Goal: Communication & Community: Share content

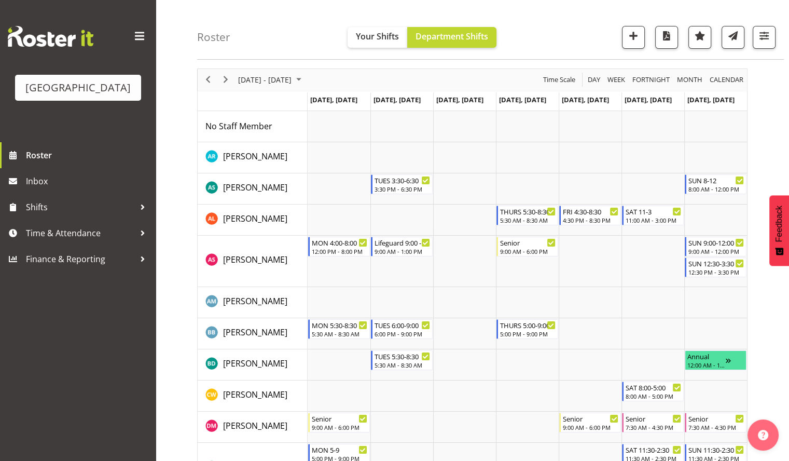
scroll to position [36, 0]
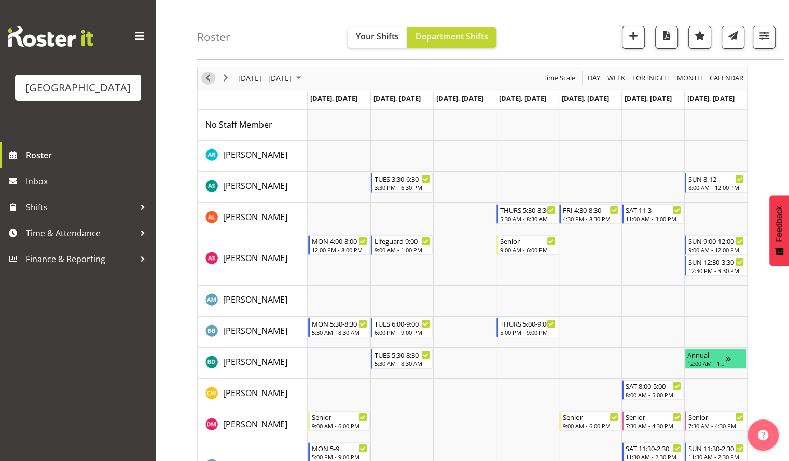
click at [210, 81] on span "Previous" at bounding box center [208, 78] width 12 height 13
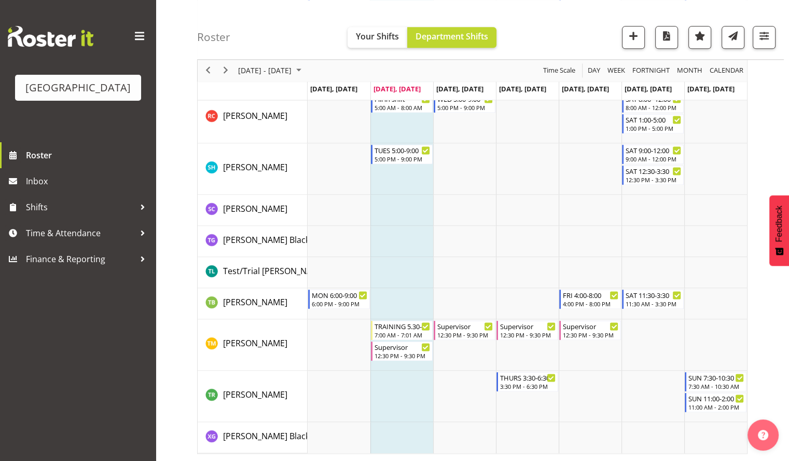
scroll to position [773, 0]
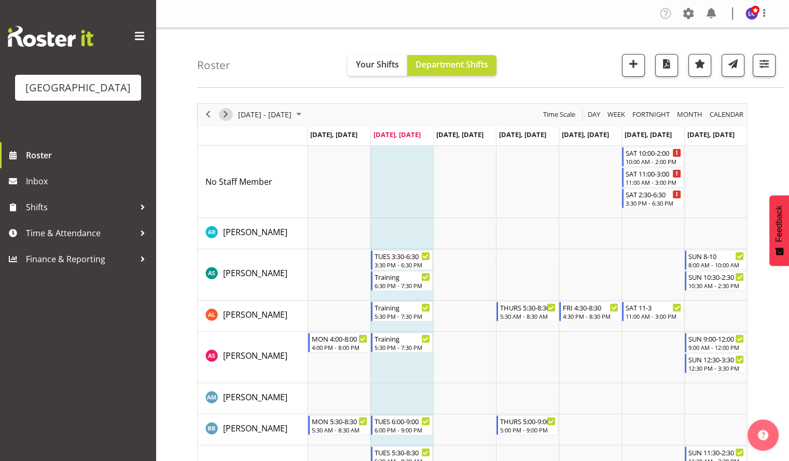
click at [230, 110] on span "Next" at bounding box center [225, 114] width 12 height 13
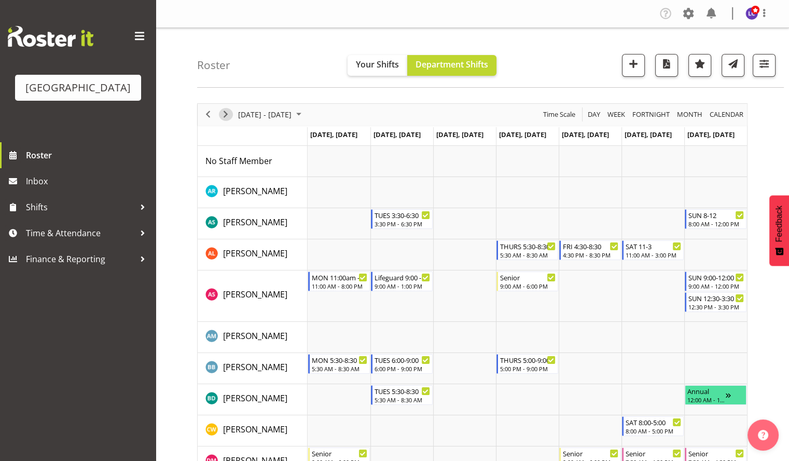
click at [230, 110] on span "Next" at bounding box center [225, 114] width 12 height 13
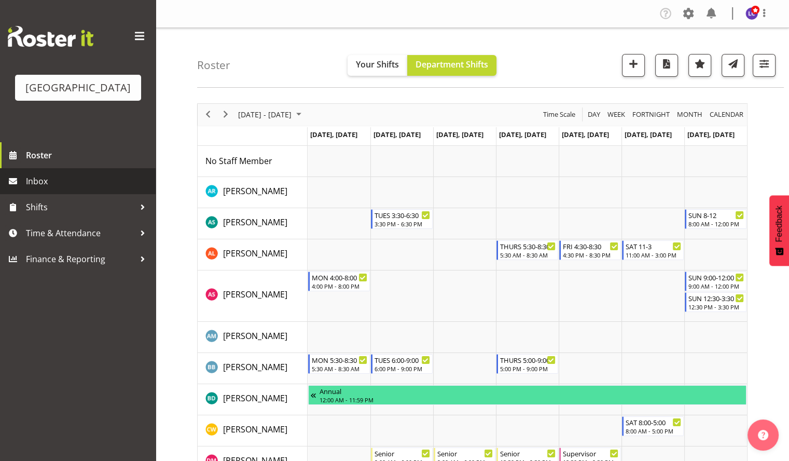
click at [88, 181] on span "Inbox" at bounding box center [88, 181] width 124 height 16
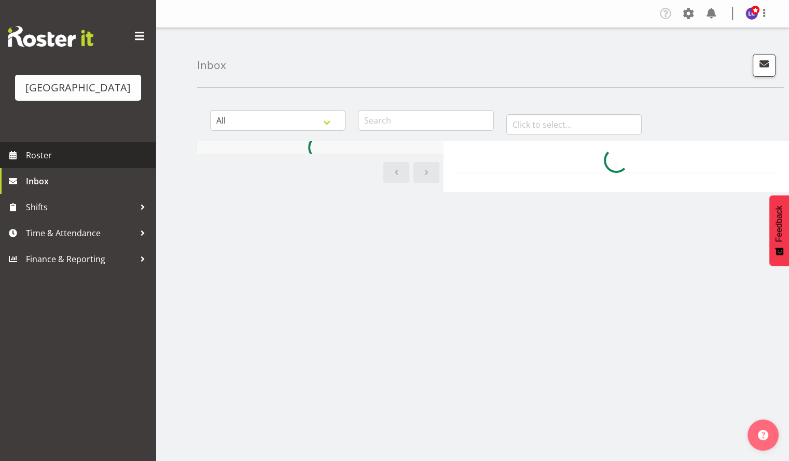
click at [106, 162] on span "Roster" at bounding box center [88, 155] width 124 height 16
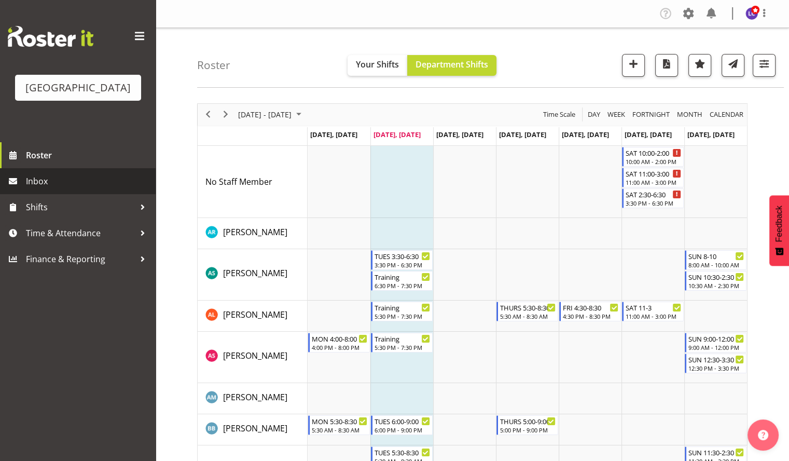
click at [30, 172] on link "Inbox" at bounding box center [78, 181] width 156 height 26
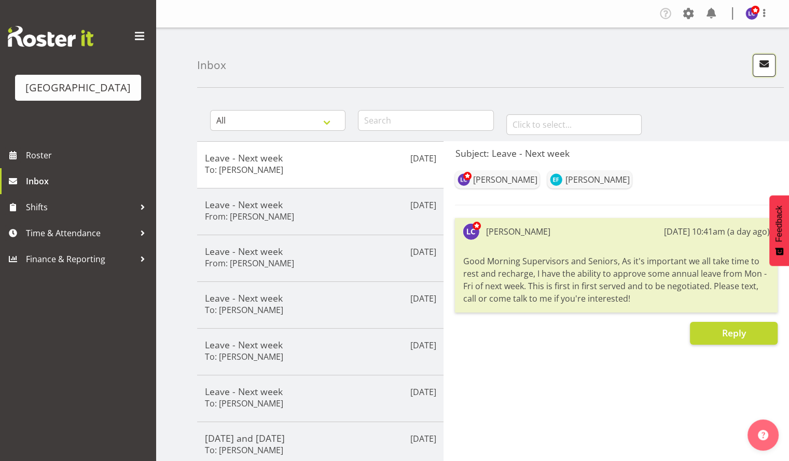
click at [766, 65] on span "button" at bounding box center [763, 63] width 13 height 13
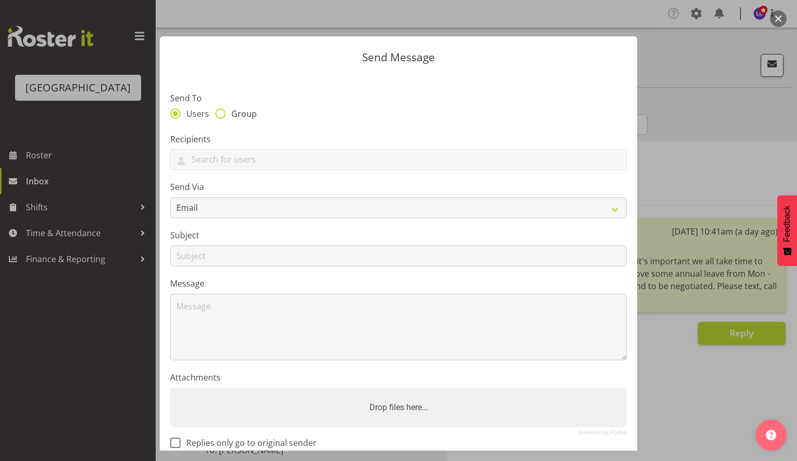
click at [243, 112] on span "Group" at bounding box center [241, 113] width 31 height 10
click at [222, 112] on input "Group" at bounding box center [218, 113] width 7 height 7
radio input "true"
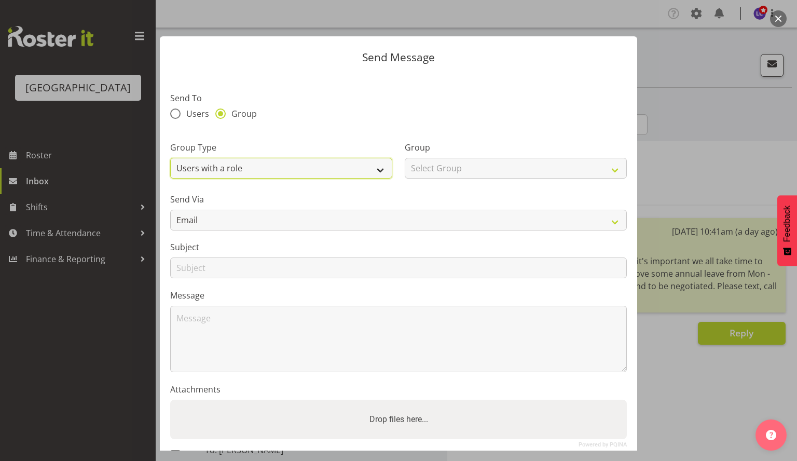
click at [237, 170] on select "Users with a role Users with a skill Primary users in a location All users in a…" at bounding box center [281, 168] width 222 height 21
select select "all_department"
click at [170, 158] on select "Users with a role Users with a skill Primary users in a location All users in a…" at bounding box center [281, 168] width 222 height 21
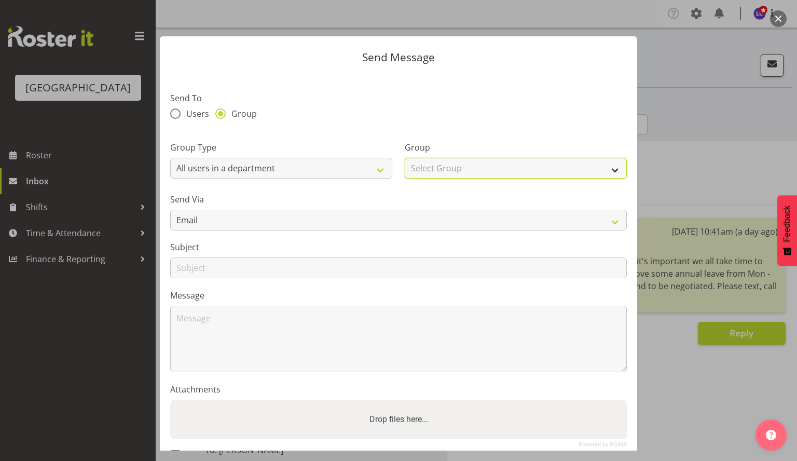
click at [456, 167] on select "Select Group Cleaning Crew Customer Services Crew Lifeguard Crew Maintenance Cr…" at bounding box center [516, 168] width 222 height 21
select select "114"
click at [405, 158] on select "Select Group Cleaning Crew Customer Services Crew Lifeguard Crew Maintenance Cr…" at bounding box center [516, 168] width 222 height 21
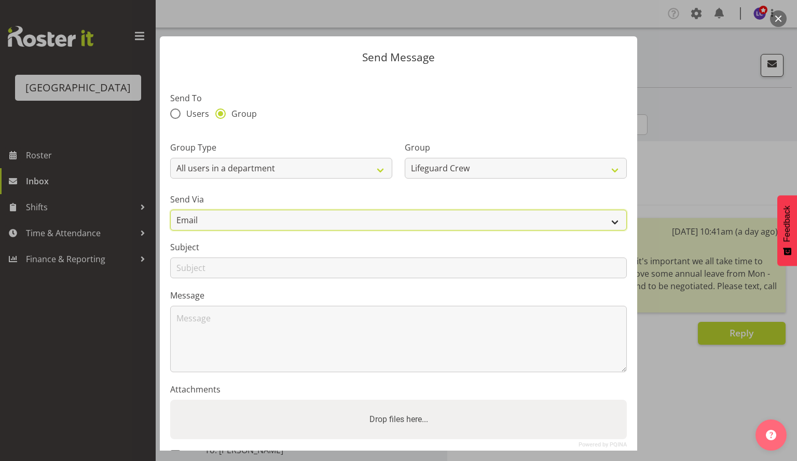
click at [447, 219] on select "Email SMS" at bounding box center [398, 220] width 456 height 21
select select "sms"
click at [170, 210] on select "Email SMS" at bounding box center [398, 220] width 456 height 21
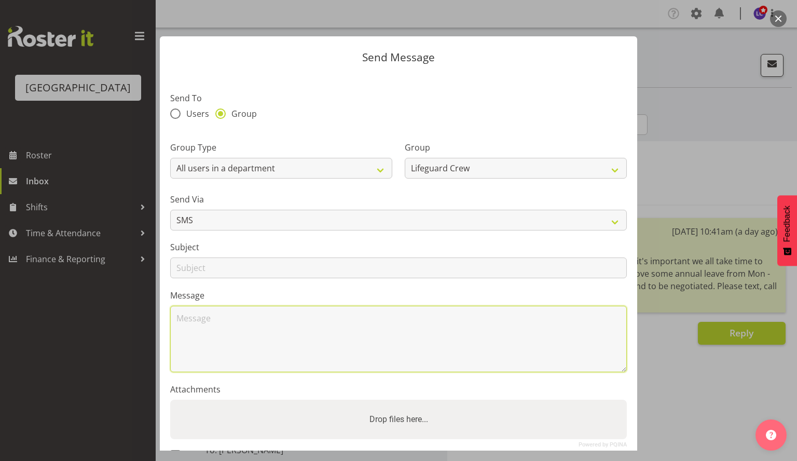
click at [392, 335] on textarea at bounding box center [398, 339] width 456 height 66
click at [507, 353] on textarea "Good Morning, The roster will be out this afternoon for the week ending" at bounding box center [398, 339] width 456 height 66
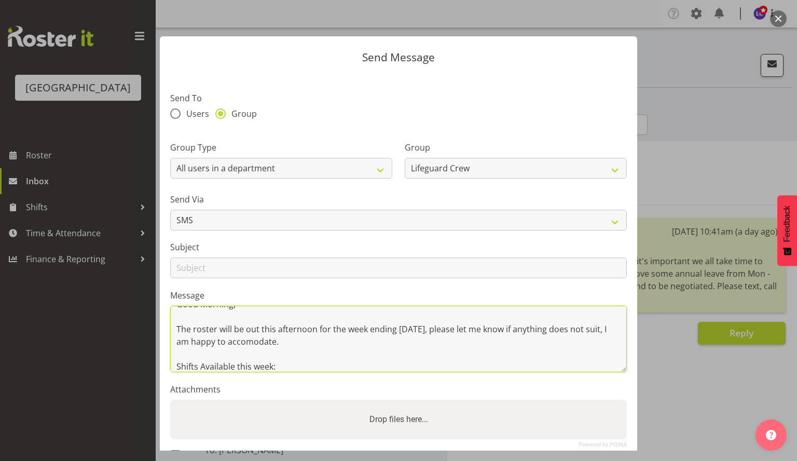
scroll to position [26, 0]
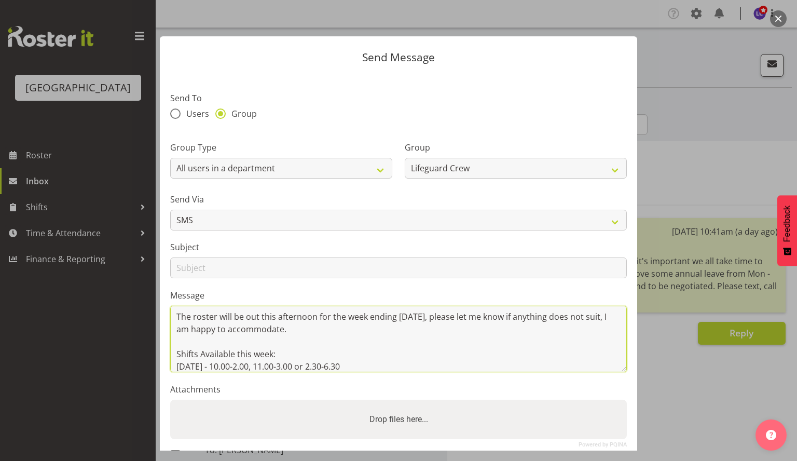
type textarea "Good Morning, The roster will be out this afternoon for the week ending 31 Augu…"
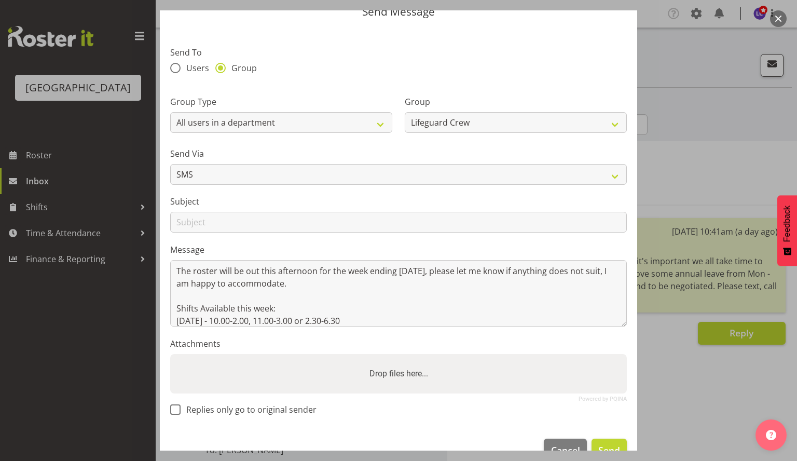
scroll to position [73, 0]
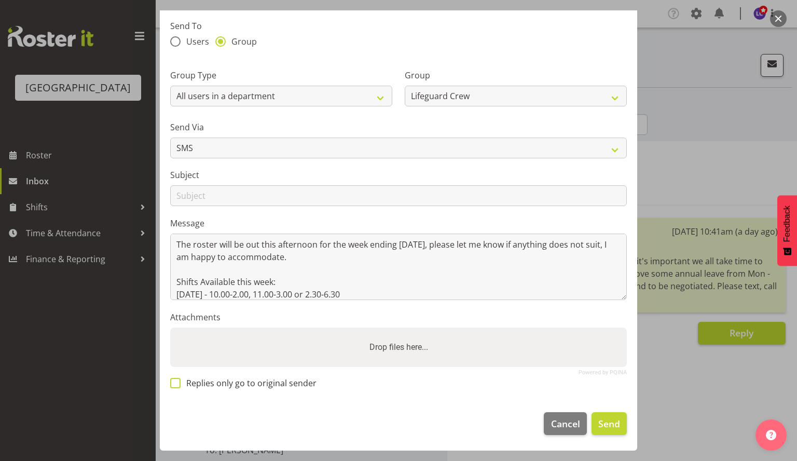
click at [248, 378] on span "Replies only go to original sender" at bounding box center [249, 383] width 136 height 10
click at [177, 379] on input "Replies only go to original sender" at bounding box center [173, 382] width 7 height 7
checkbox input "true"
click at [272, 187] on input "text" at bounding box center [398, 195] width 456 height 21
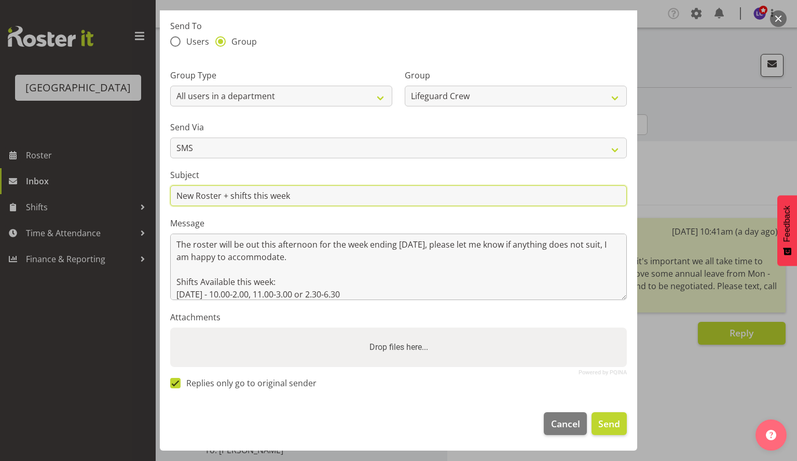
type input "New Roster + shifts this week"
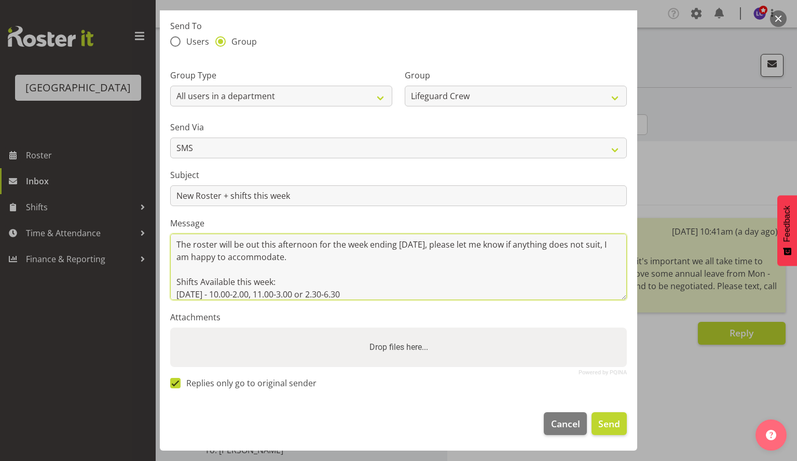
click at [305, 281] on textarea "Good Morning, The roster will be out this afternoon for the week ending [DATE],…" at bounding box center [398, 266] width 456 height 66
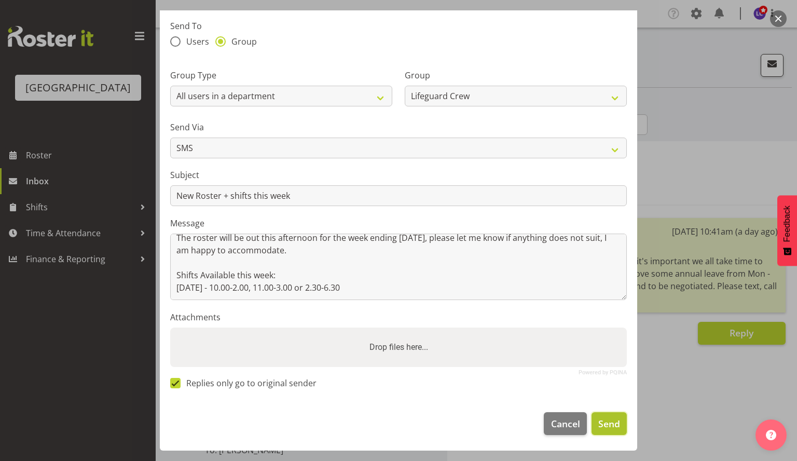
click at [605, 414] on button "Send" at bounding box center [608, 423] width 35 height 23
click at [605, 414] on footer "Cancel Send" at bounding box center [398, 426] width 477 height 49
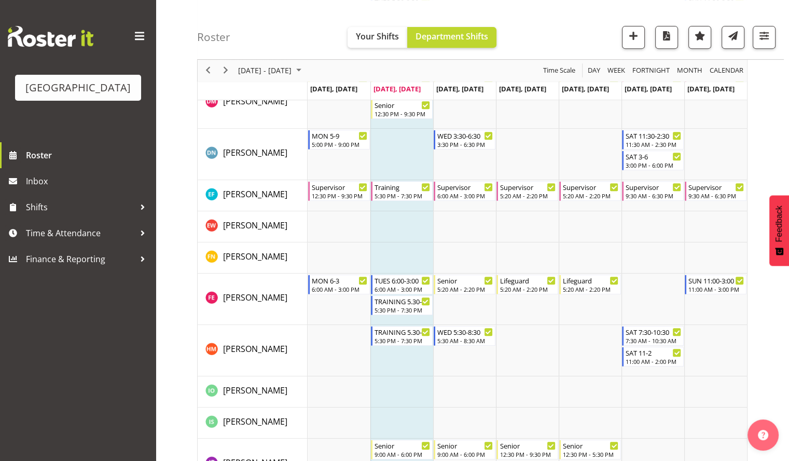
scroll to position [455, 0]
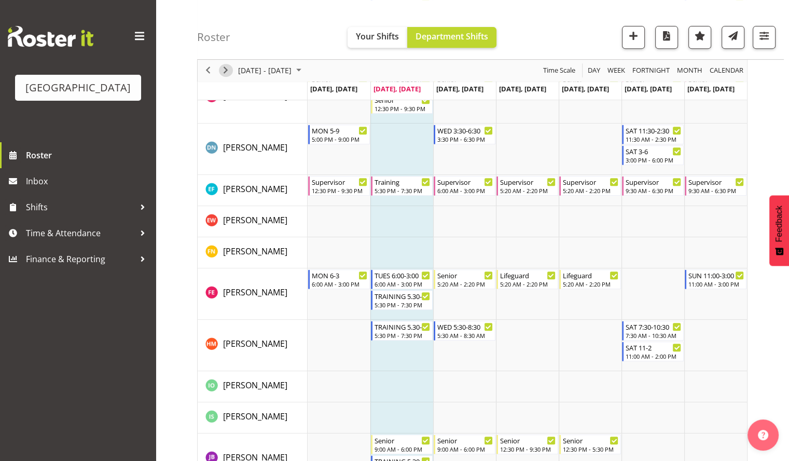
click at [222, 67] on span "Next" at bounding box center [225, 70] width 12 height 13
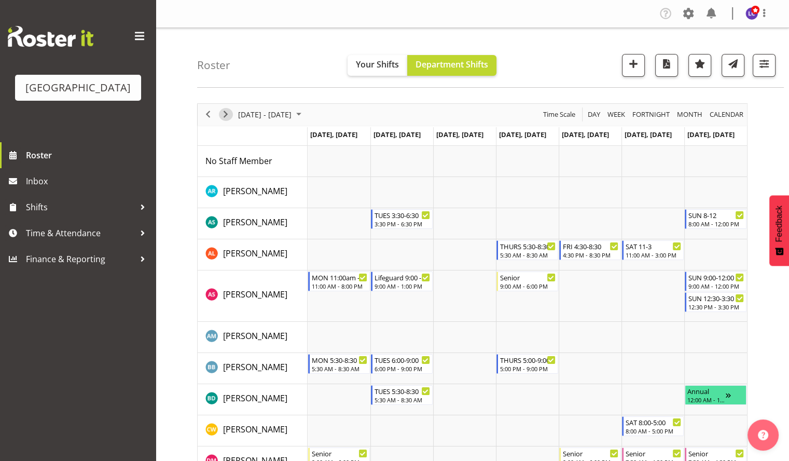
click at [224, 114] on span "Next" at bounding box center [225, 114] width 12 height 13
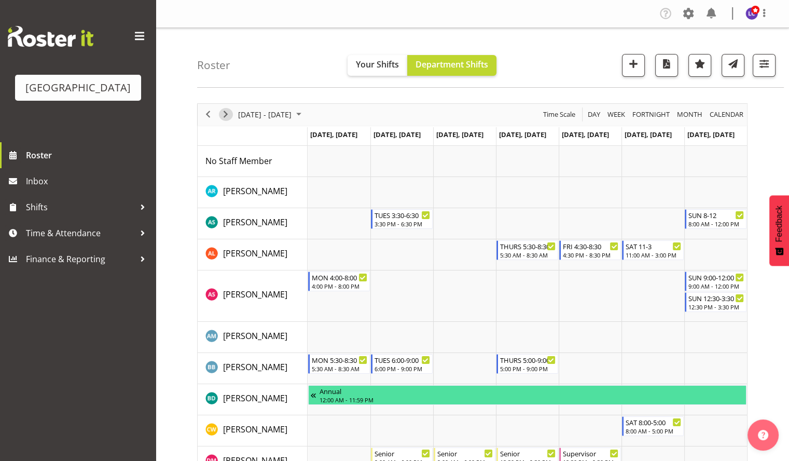
click at [226, 113] on span "Next" at bounding box center [225, 114] width 12 height 13
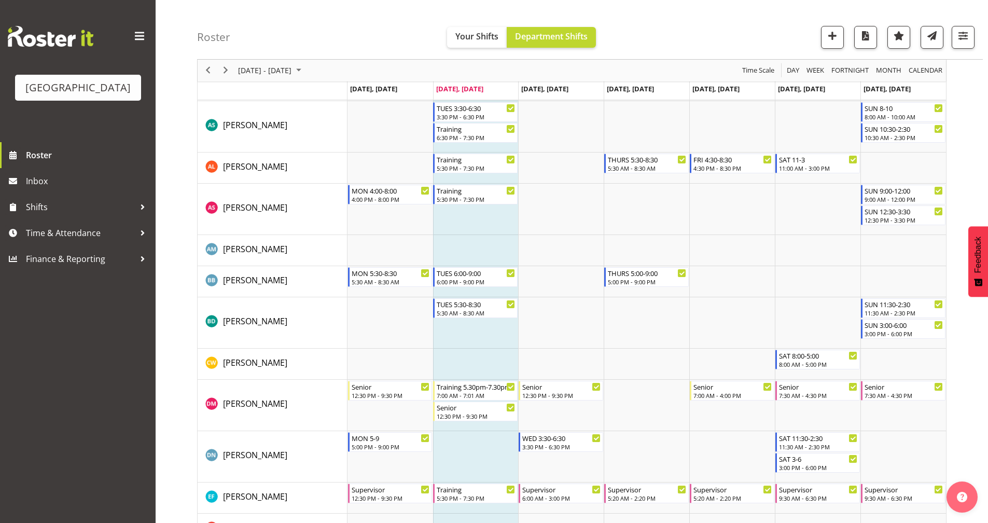
scroll to position [163, 0]
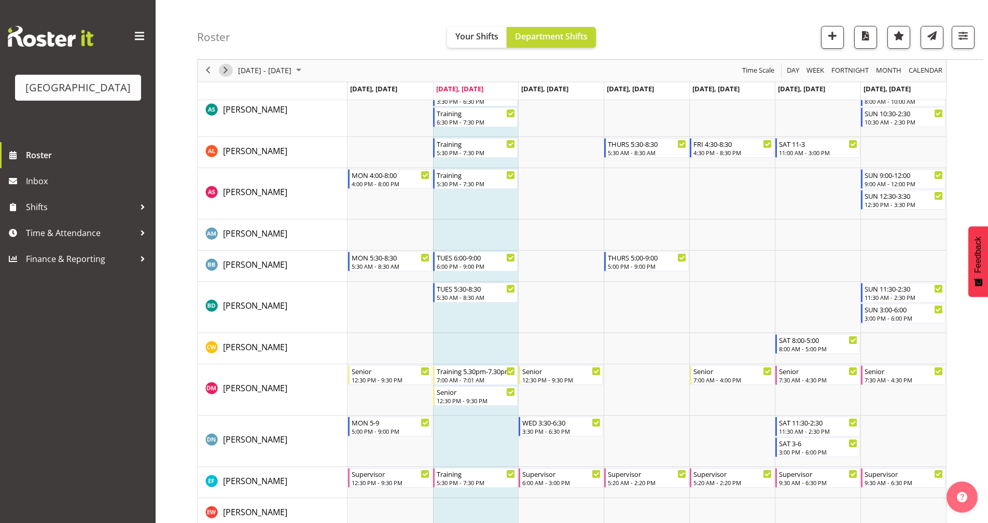
click at [229, 75] on span "Next" at bounding box center [225, 70] width 12 height 13
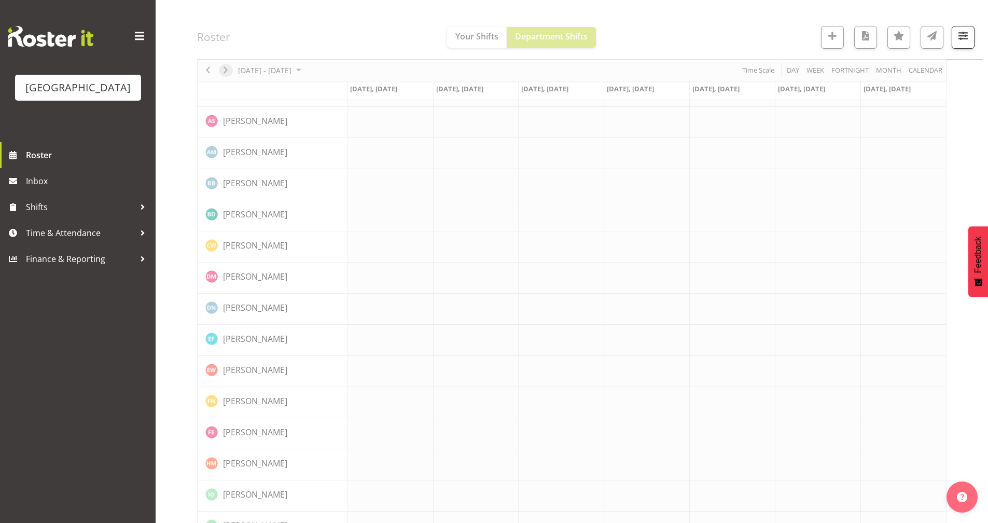
scroll to position [0, 0]
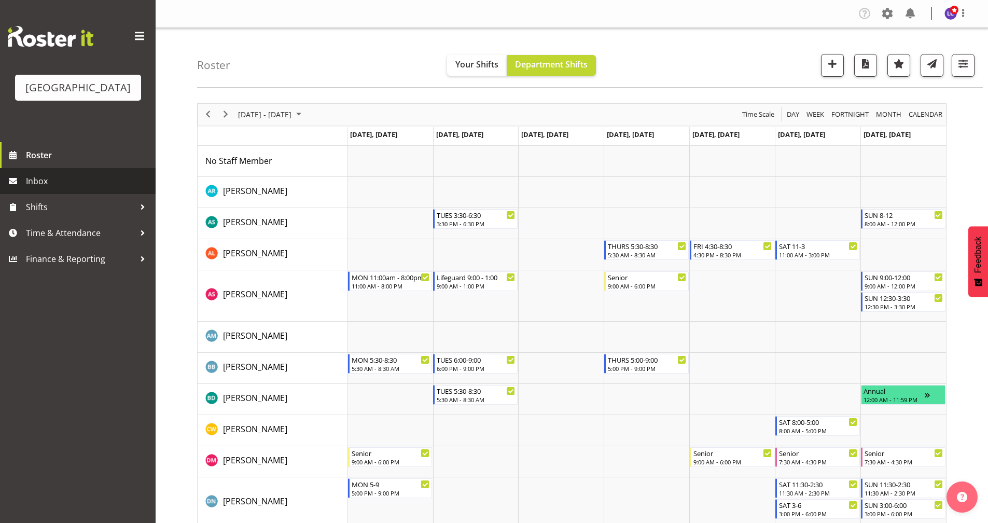
click at [80, 179] on span "Inbox" at bounding box center [88, 181] width 124 height 16
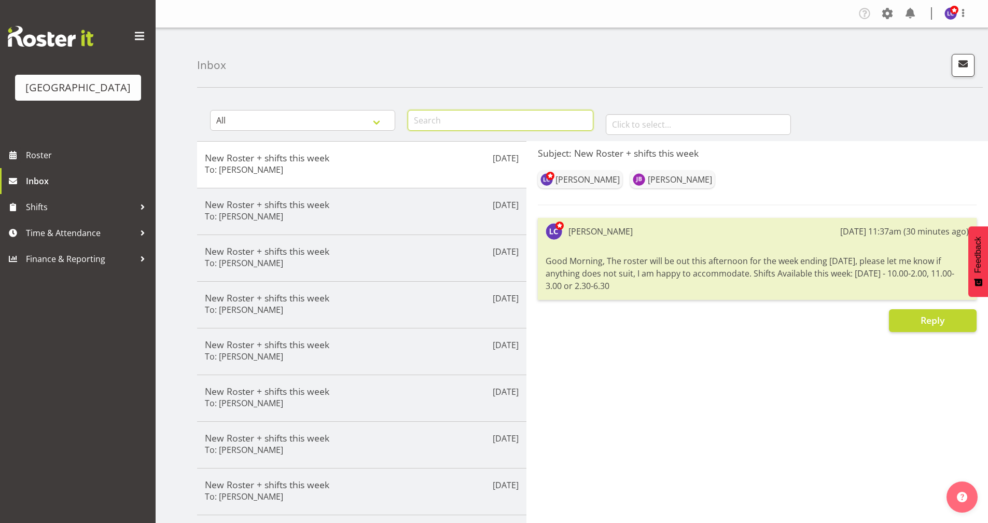
click at [450, 121] on input "text" at bounding box center [500, 120] width 185 height 21
click at [904, 3] on div "Company Settings Roles & Skills Tasks Jobs Employees Locations & Departments Ac…" at bounding box center [572, 14] width 833 height 28
click at [907, 8] on span at bounding box center [910, 13] width 17 height 17
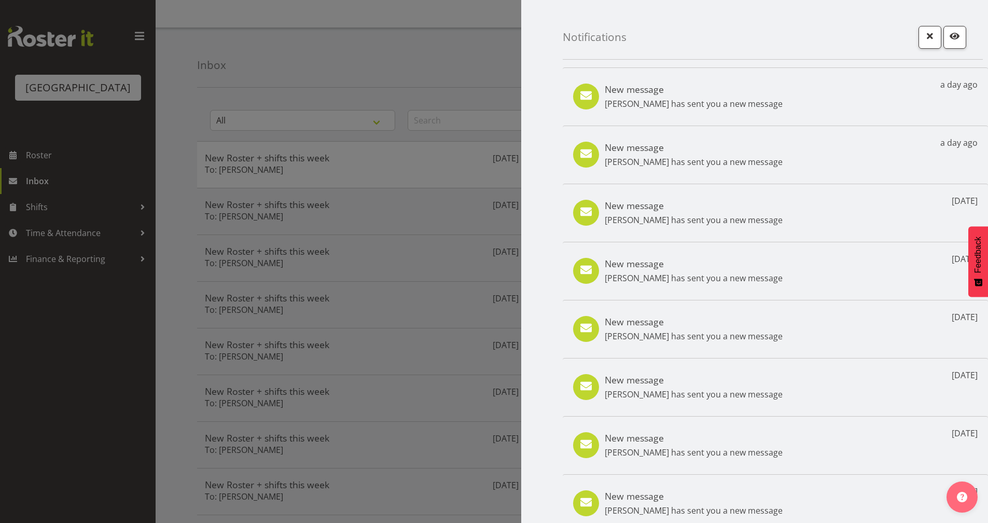
drag, startPoint x: 408, startPoint y: 80, endPoint x: 420, endPoint y: 88, distance: 14.0
click at [408, 82] on div at bounding box center [494, 261] width 988 height 523
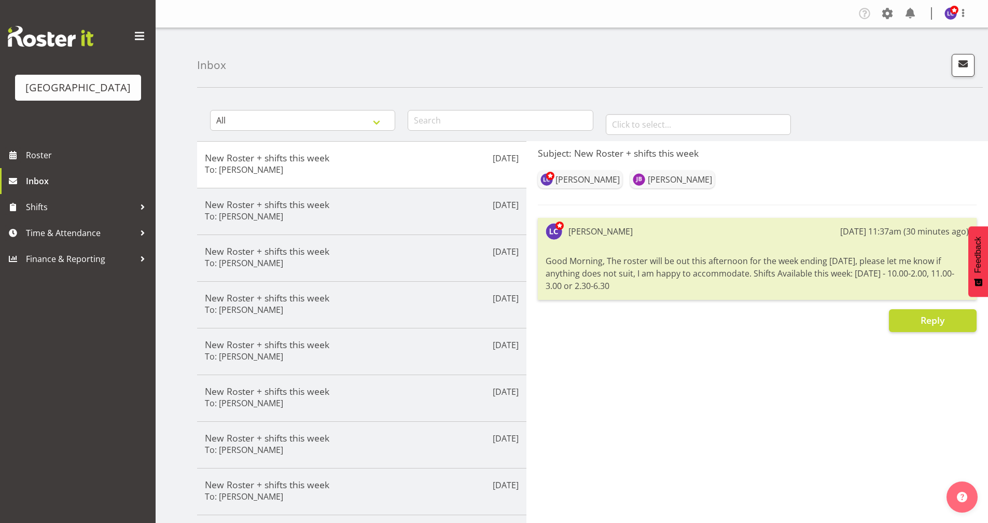
click at [453, 122] on div at bounding box center [494, 261] width 988 height 523
click at [453, 123] on input "text" at bounding box center [500, 120] width 185 height 21
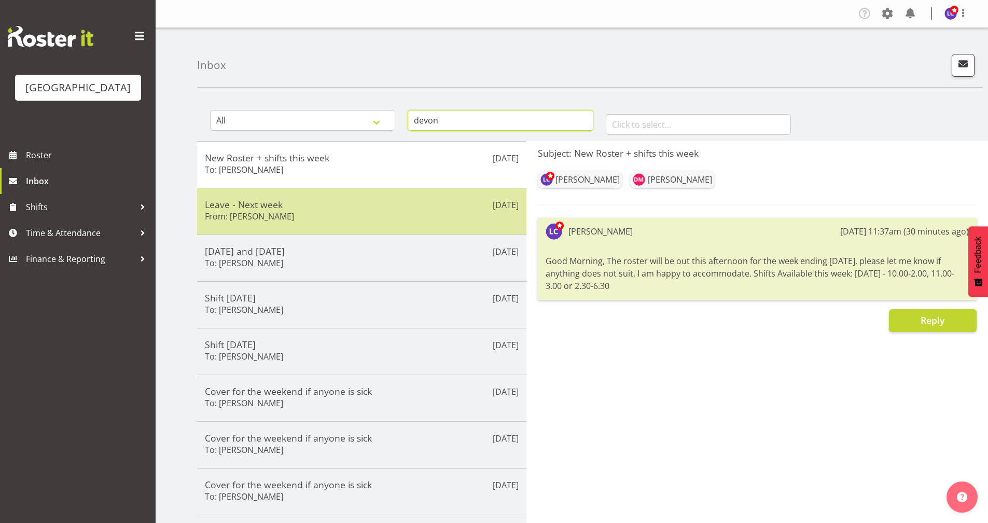
type input "devon"
click at [378, 203] on h5 "Leave - Next week" at bounding box center [362, 204] width 314 height 11
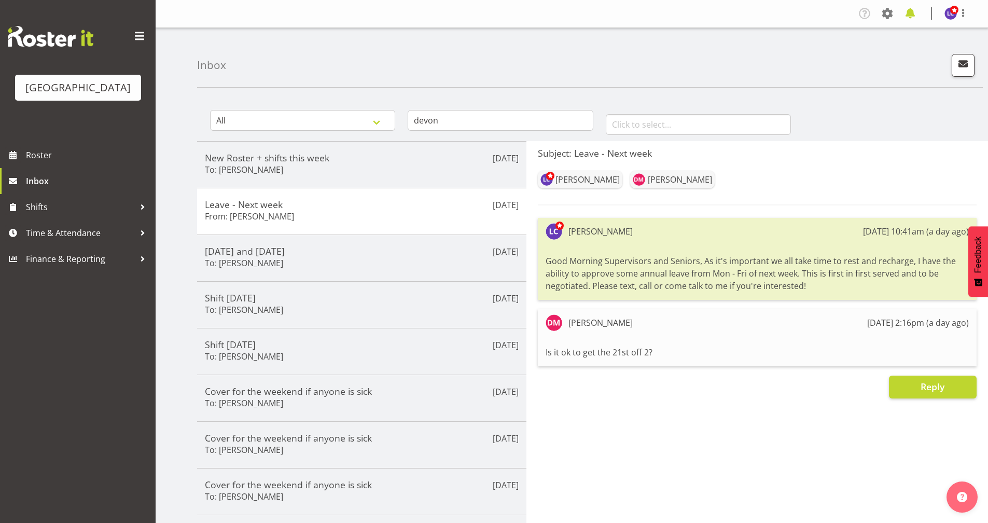
click at [912, 16] on span at bounding box center [910, 13] width 17 height 17
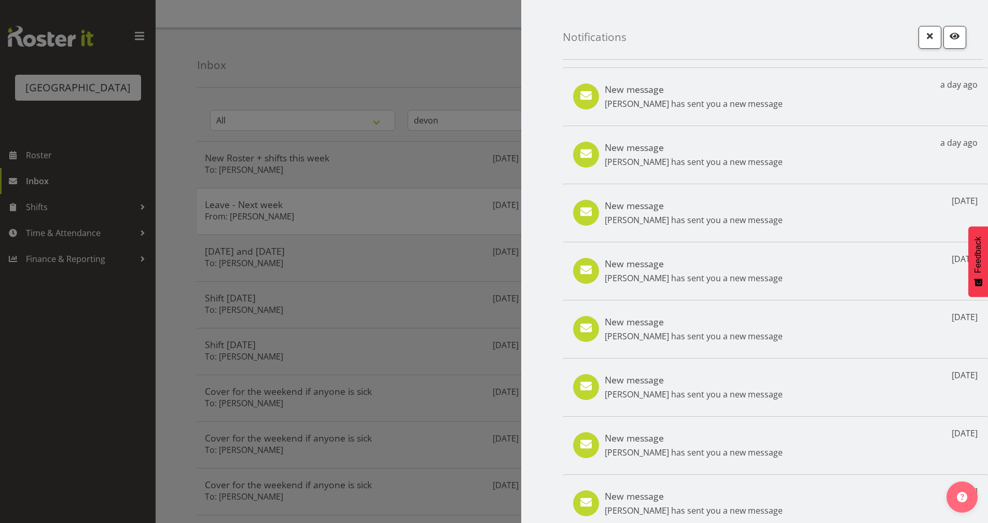
click at [708, 104] on p "Devon Morris-Brown has sent you a new message" at bounding box center [694, 104] width 178 height 12
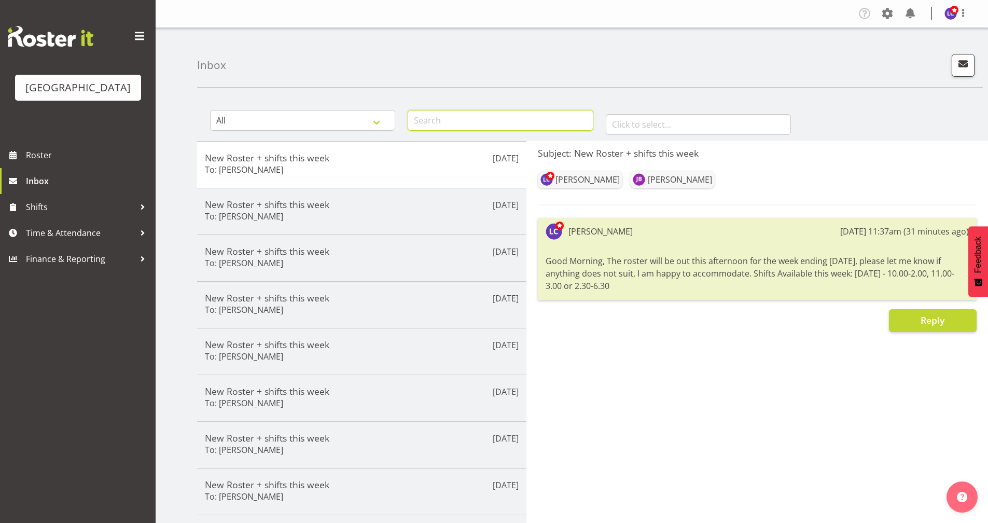
click at [462, 126] on input "text" at bounding box center [500, 120] width 185 height 21
click at [963, 75] on button "button" at bounding box center [963, 65] width 23 height 23
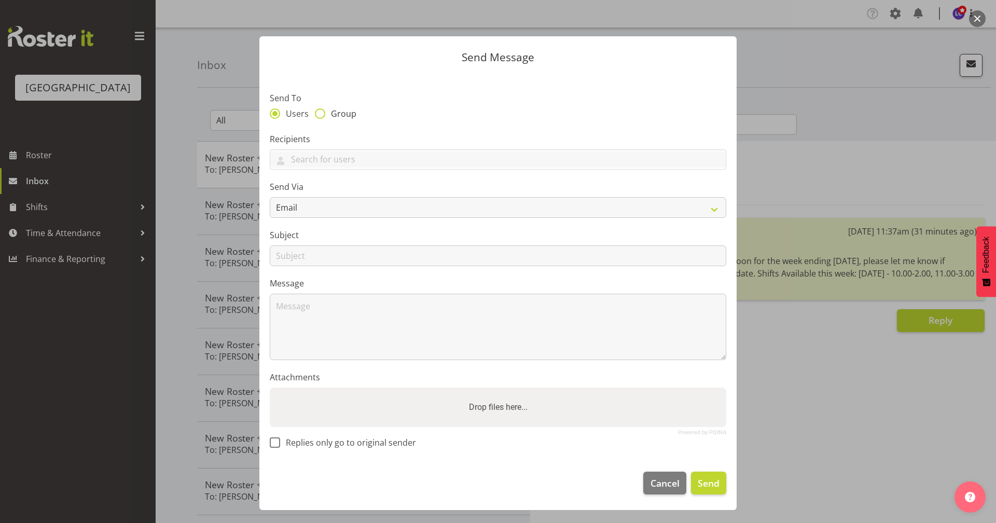
click at [327, 116] on span "Group" at bounding box center [340, 113] width 31 height 10
click at [322, 116] on input "Group" at bounding box center [318, 113] width 7 height 7
radio input "true"
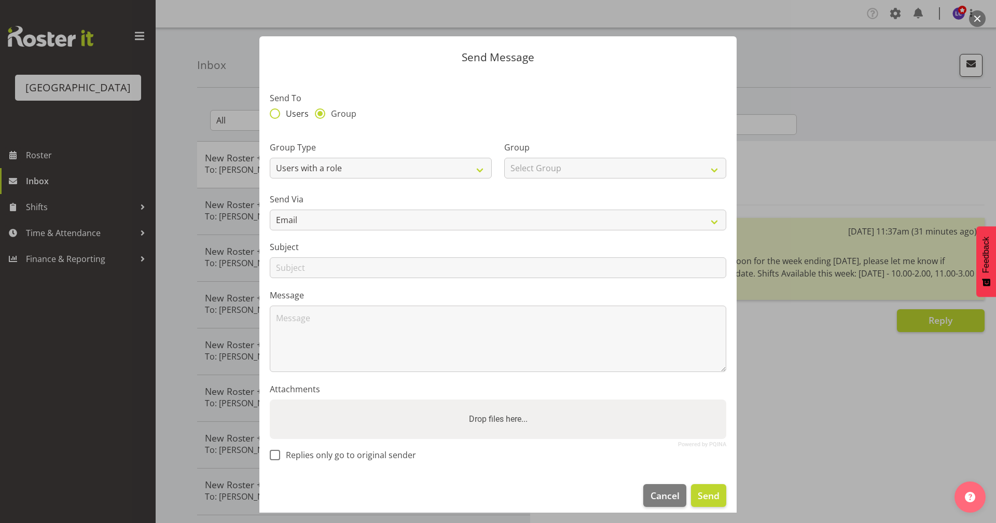
click at [284, 111] on span "Users" at bounding box center [294, 113] width 29 height 10
click at [276, 111] on input "Users" at bounding box center [273, 113] width 7 height 7
radio input "true"
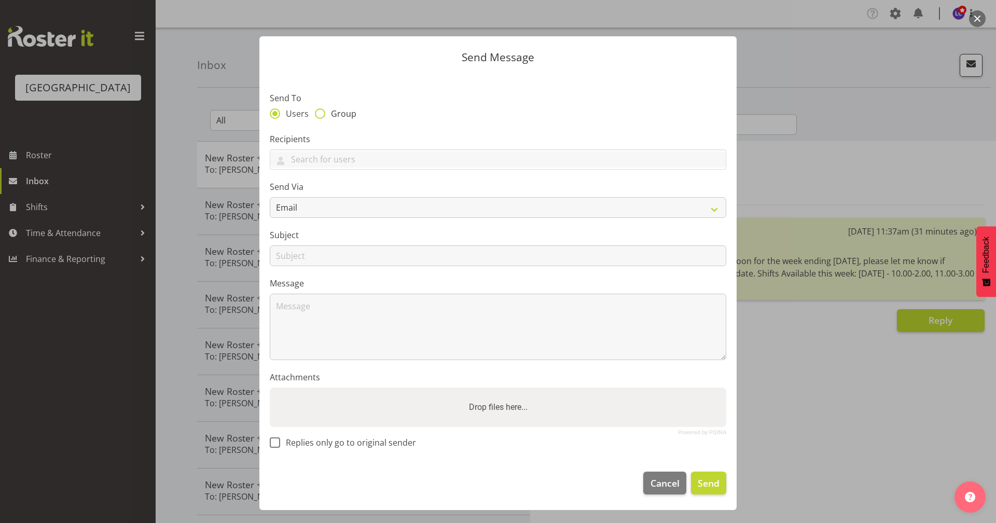
click at [344, 119] on span "Group" at bounding box center [340, 113] width 31 height 10
click at [322, 117] on input "Group" at bounding box center [318, 113] width 7 height 7
radio input "true"
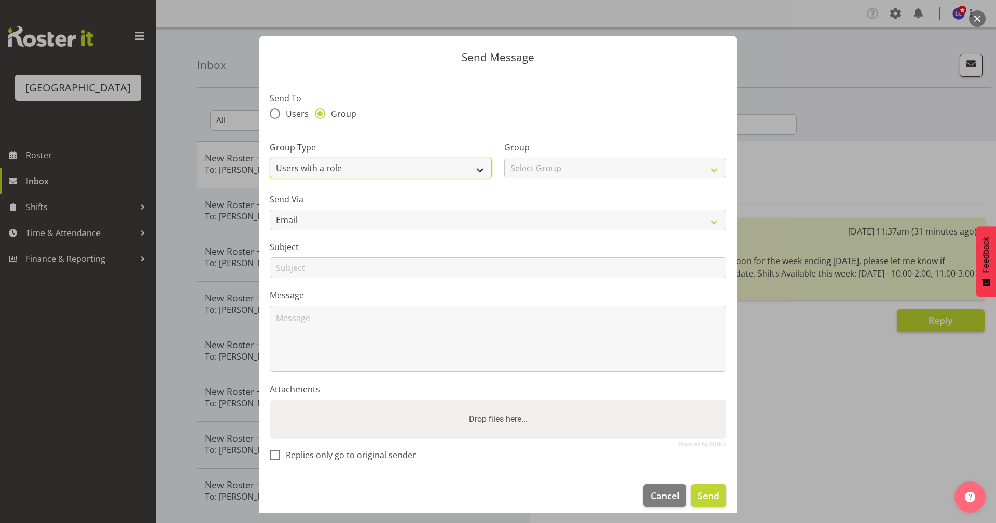
click at [371, 173] on select "Users with a role Users with a skill Primary users in a location All users in a…" at bounding box center [381, 168] width 222 height 21
select select "all_department"
click at [270, 158] on select "Users with a role Users with a skill Primary users in a location All users in a…" at bounding box center [381, 168] width 222 height 21
click at [519, 169] on select "Select Group Cleaning Crew Customer Services Crew Lifeguard Crew Maintenance Cr…" at bounding box center [615, 168] width 222 height 21
select select "114"
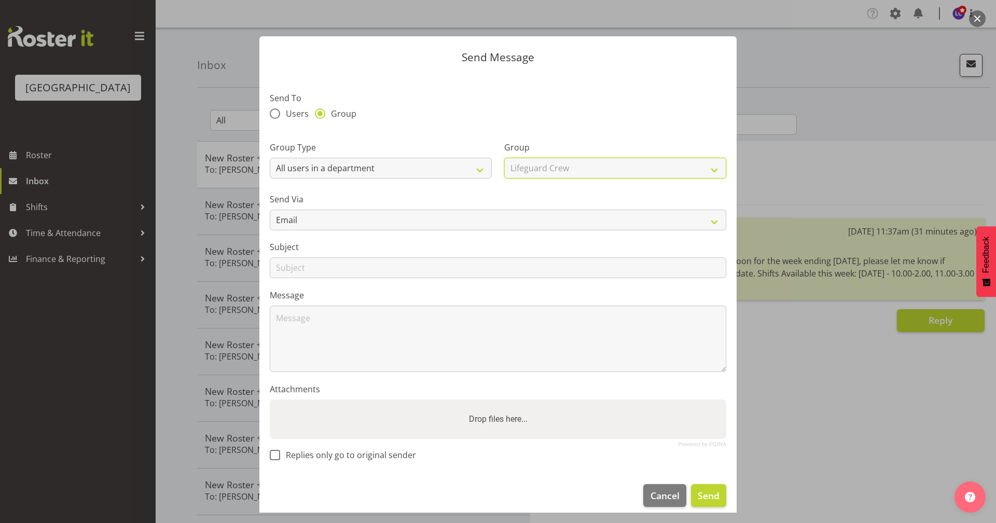
click at [504, 158] on select "Select Group Cleaning Crew Customer Services Crew Lifeguard Crew Maintenance Cr…" at bounding box center [615, 168] width 222 height 21
drag, startPoint x: 289, startPoint y: 123, endPoint x: 288, endPoint y: 118, distance: 5.8
click at [288, 118] on section "Send To Users Group Group Type Users with a role Users with a skill Primary use…" at bounding box center [497, 273] width 477 height 400
drag, startPoint x: 288, startPoint y: 118, endPoint x: 287, endPoint y: 113, distance: 5.4
click at [287, 113] on span "Users" at bounding box center [294, 113] width 29 height 10
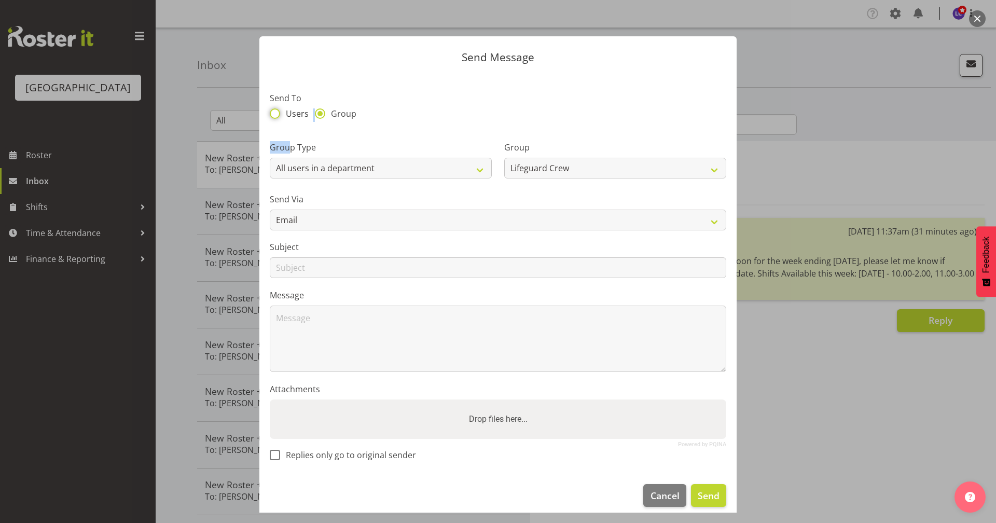
click at [276, 113] on input "Users" at bounding box center [273, 113] width 7 height 7
radio input "true"
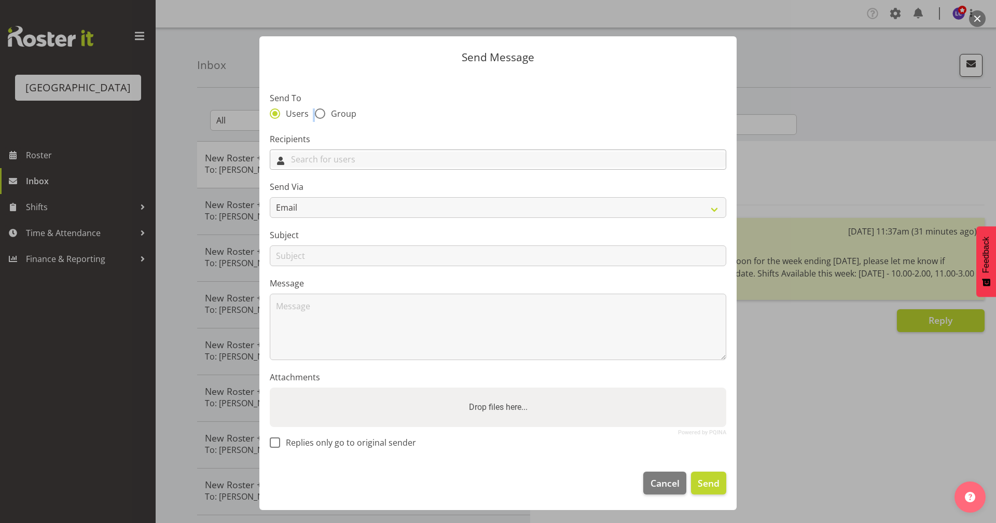
click at [367, 160] on input "text" at bounding box center [497, 159] width 455 height 16
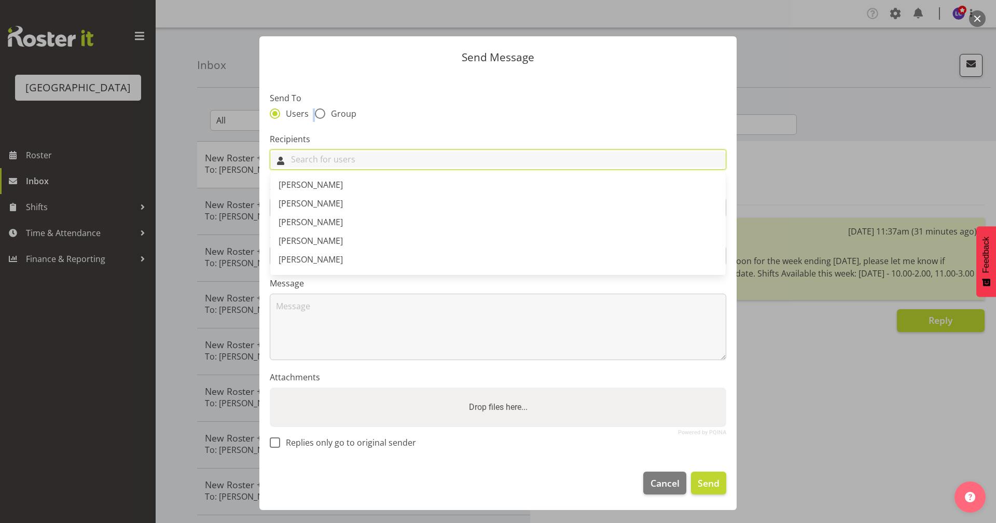
click at [370, 161] on input "text" at bounding box center [497, 159] width 455 height 16
click at [385, 170] on div "[PERSON_NAME] [PERSON_NAME] [PERSON_NAME] [PERSON_NAME] [PERSON_NAME] [PERSON_N…" at bounding box center [497, 222] width 455 height 106
type input "t"
click at [427, 118] on div "Users Group" at bounding box center [498, 114] width 456 height 13
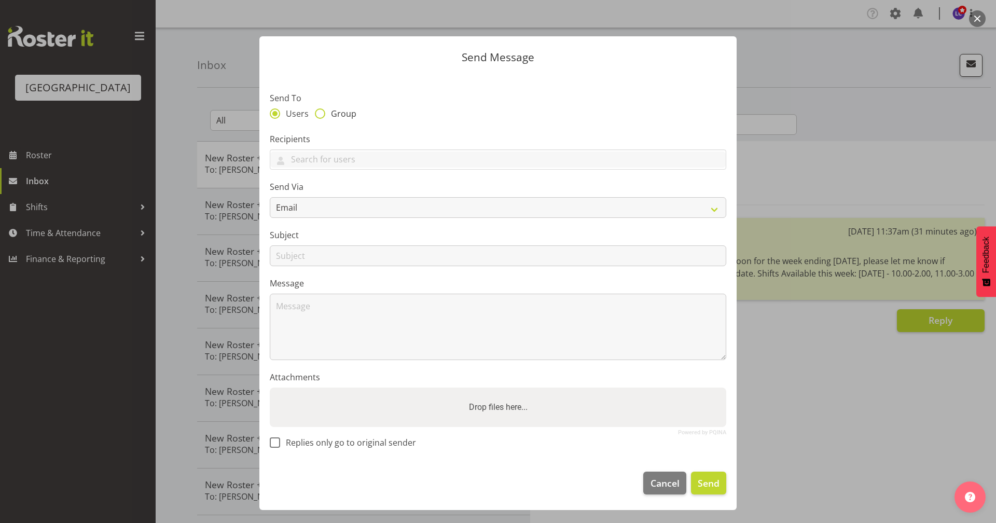
click at [329, 117] on span "Group" at bounding box center [340, 113] width 31 height 10
click at [322, 117] on input "Group" at bounding box center [318, 113] width 7 height 7
radio input "true"
select select "all_department"
select select "114"
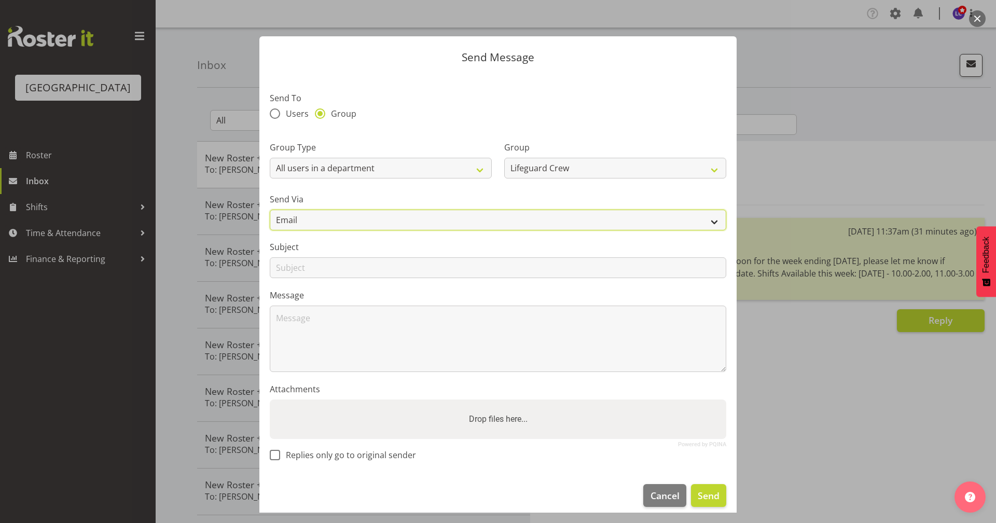
click at [524, 222] on select "Email SMS" at bounding box center [498, 220] width 456 height 21
select select "sms"
click at [270, 210] on select "Email SMS" at bounding box center [498, 220] width 456 height 21
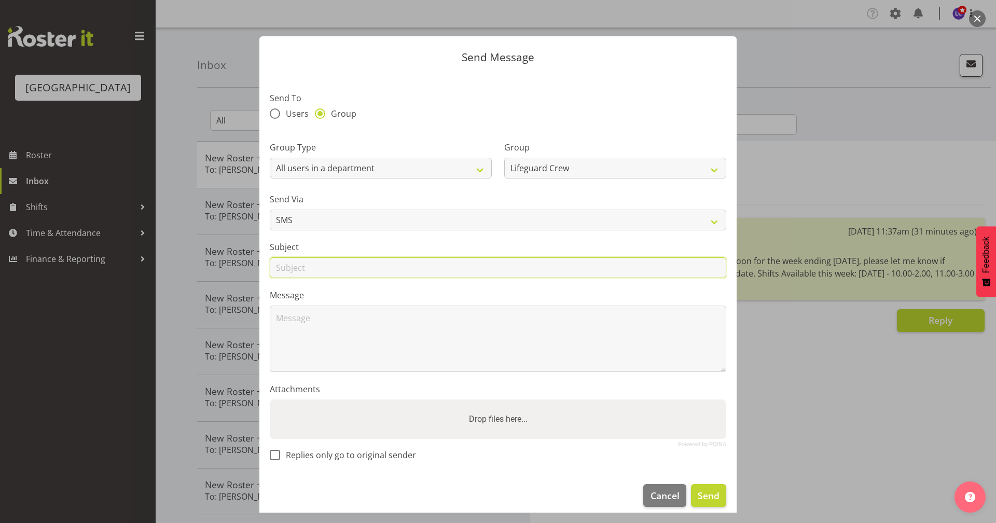
click at [369, 262] on input "text" at bounding box center [498, 267] width 456 height 21
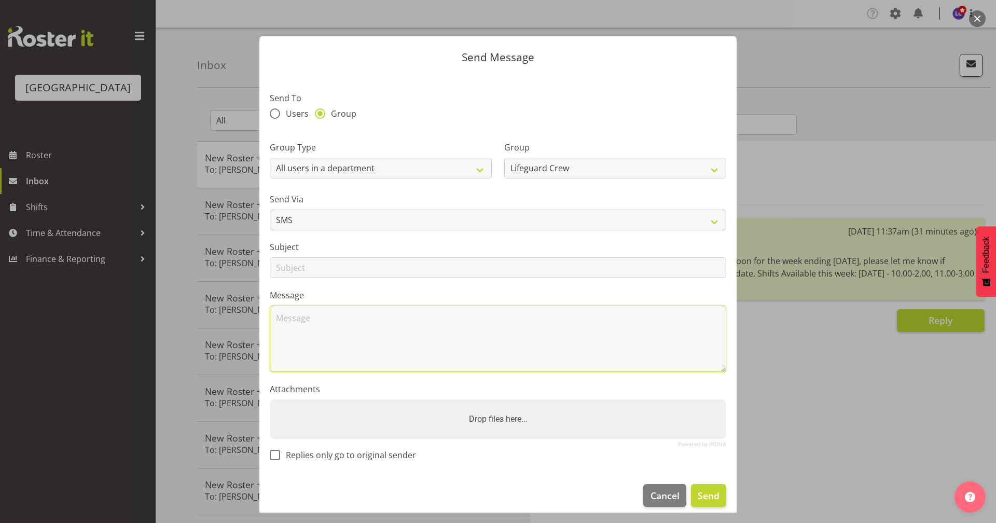
click at [588, 334] on textarea at bounding box center [498, 339] width 456 height 66
click at [643, 495] on button "Cancel" at bounding box center [664, 495] width 43 height 23
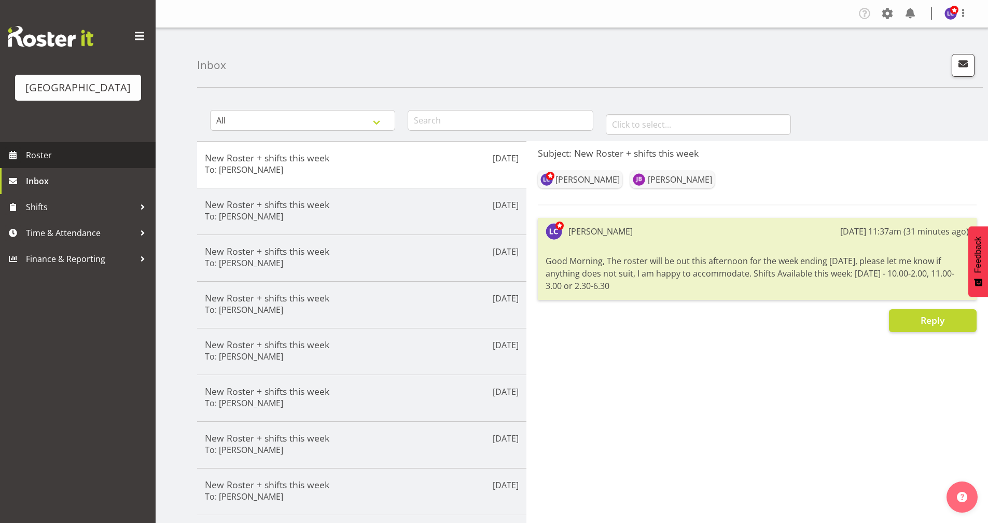
click at [58, 158] on span "Roster" at bounding box center [88, 155] width 124 height 16
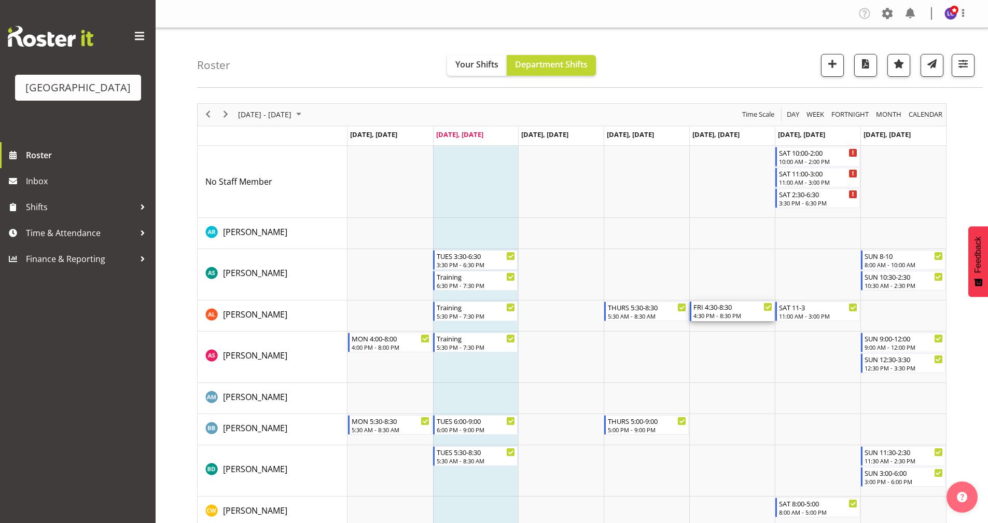
click at [719, 319] on div "4:30 PM - 8:30 PM" at bounding box center [733, 315] width 79 height 8
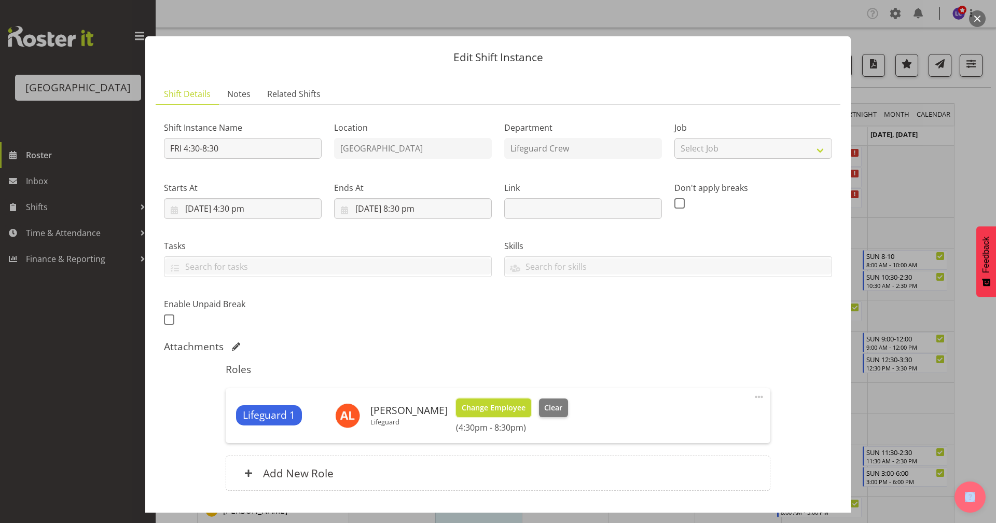
click at [487, 406] on span "Change Employee" at bounding box center [494, 407] width 64 height 11
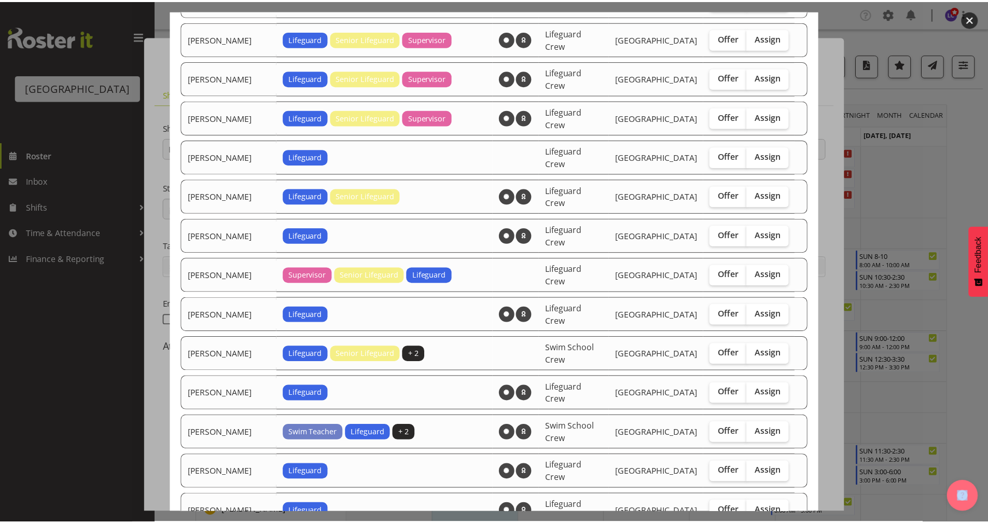
scroll to position [863, 0]
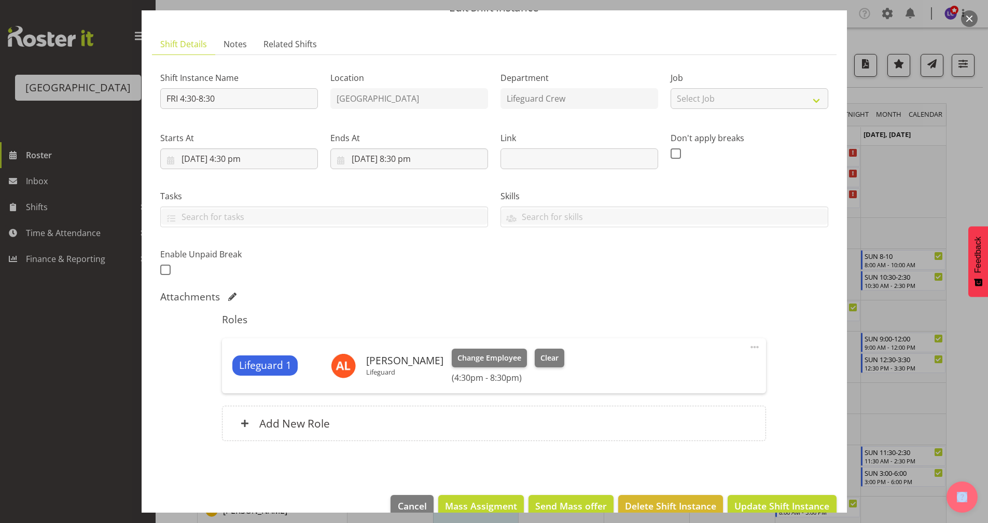
scroll to position [71, 0]
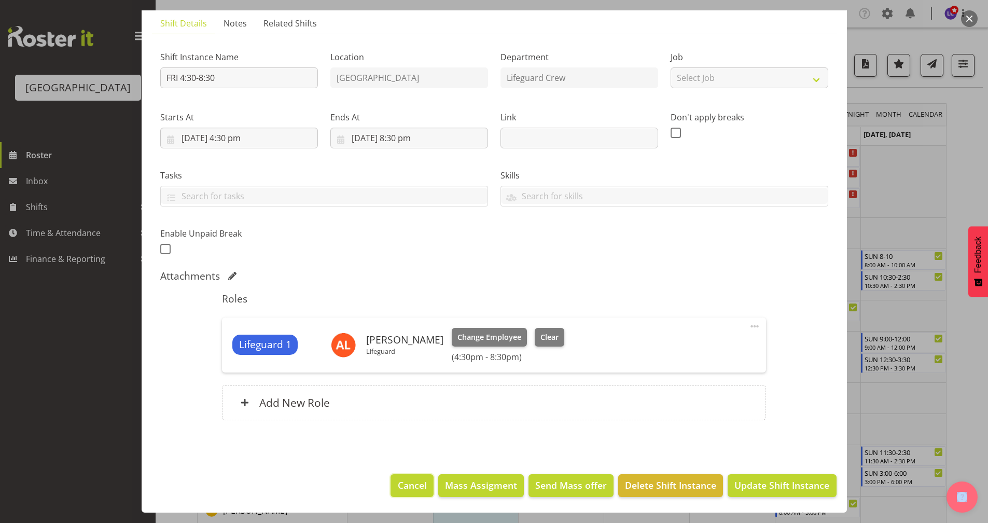
click at [411, 490] on span "Cancel" at bounding box center [412, 484] width 29 height 13
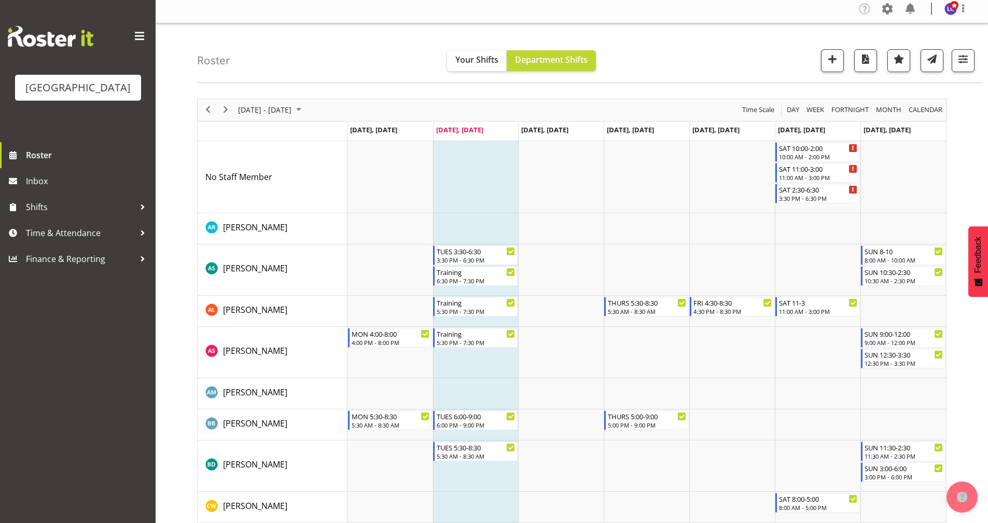
scroll to position [0, 0]
